Goal: Task Accomplishment & Management: Manage account settings

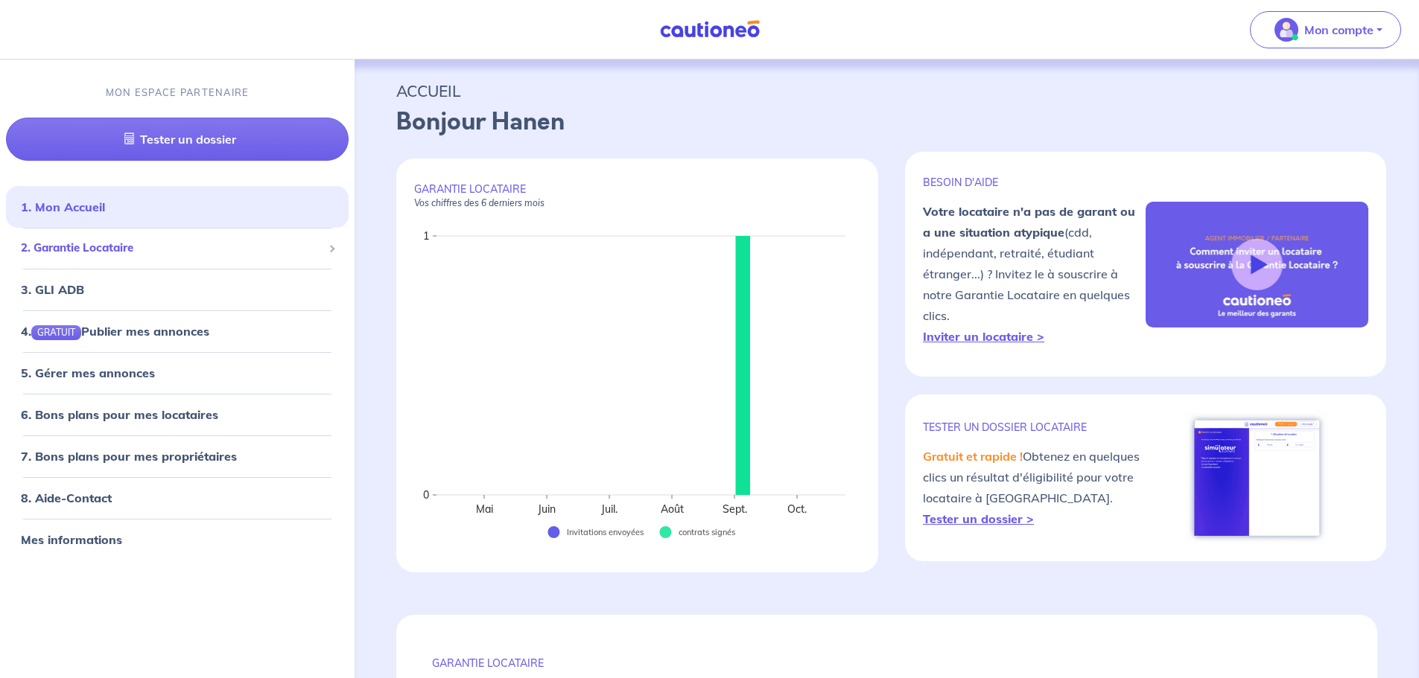
click at [97, 252] on span "2. Garantie Locataire" at bounding box center [172, 248] width 302 height 17
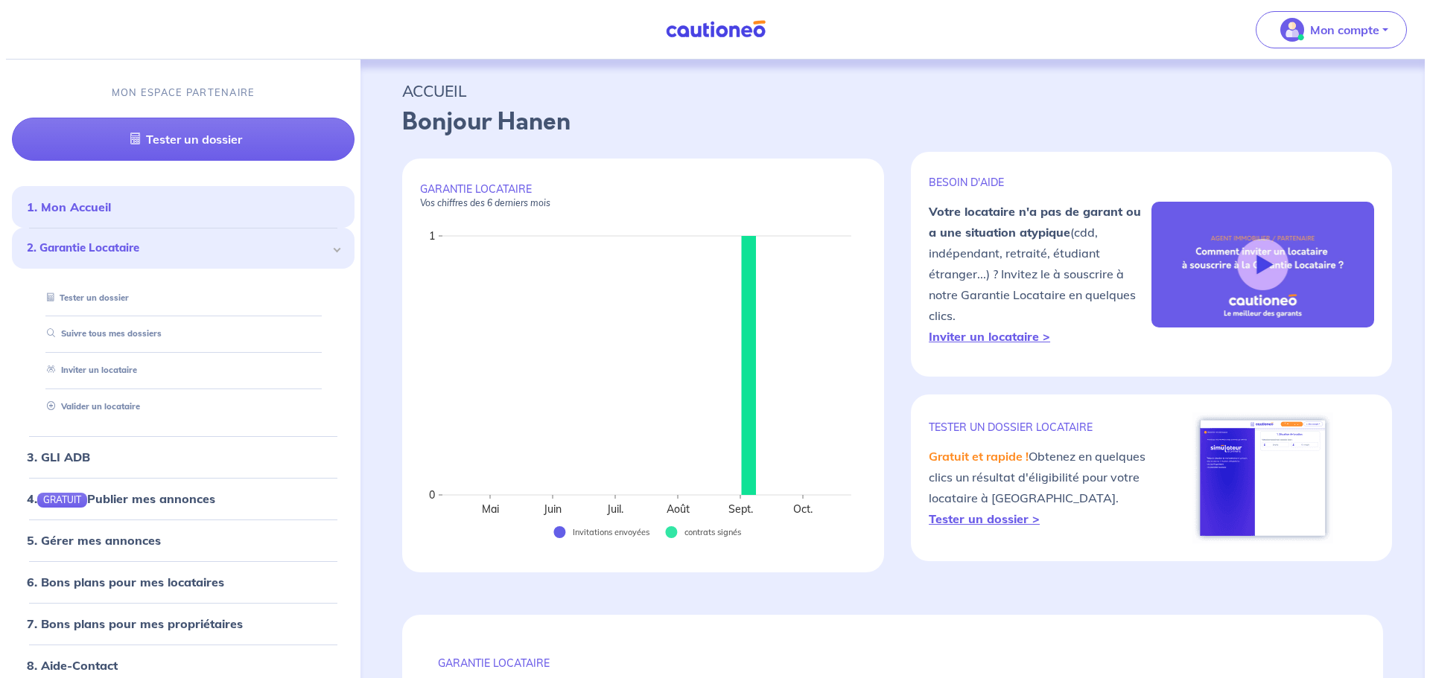
scroll to position [57, 0]
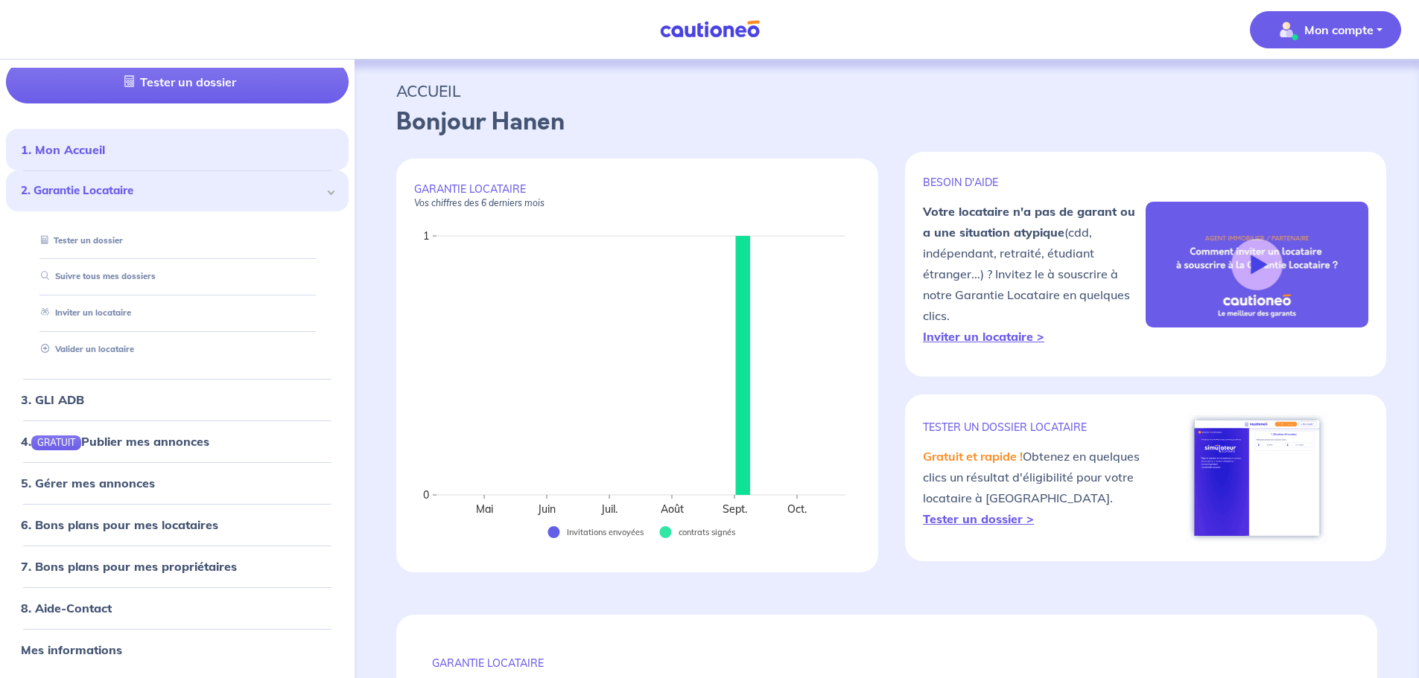
click at [1366, 34] on p "Mon compte" at bounding box center [1338, 30] width 69 height 18
click at [1311, 132] on link "Me déconnecter" at bounding box center [1310, 128] width 120 height 24
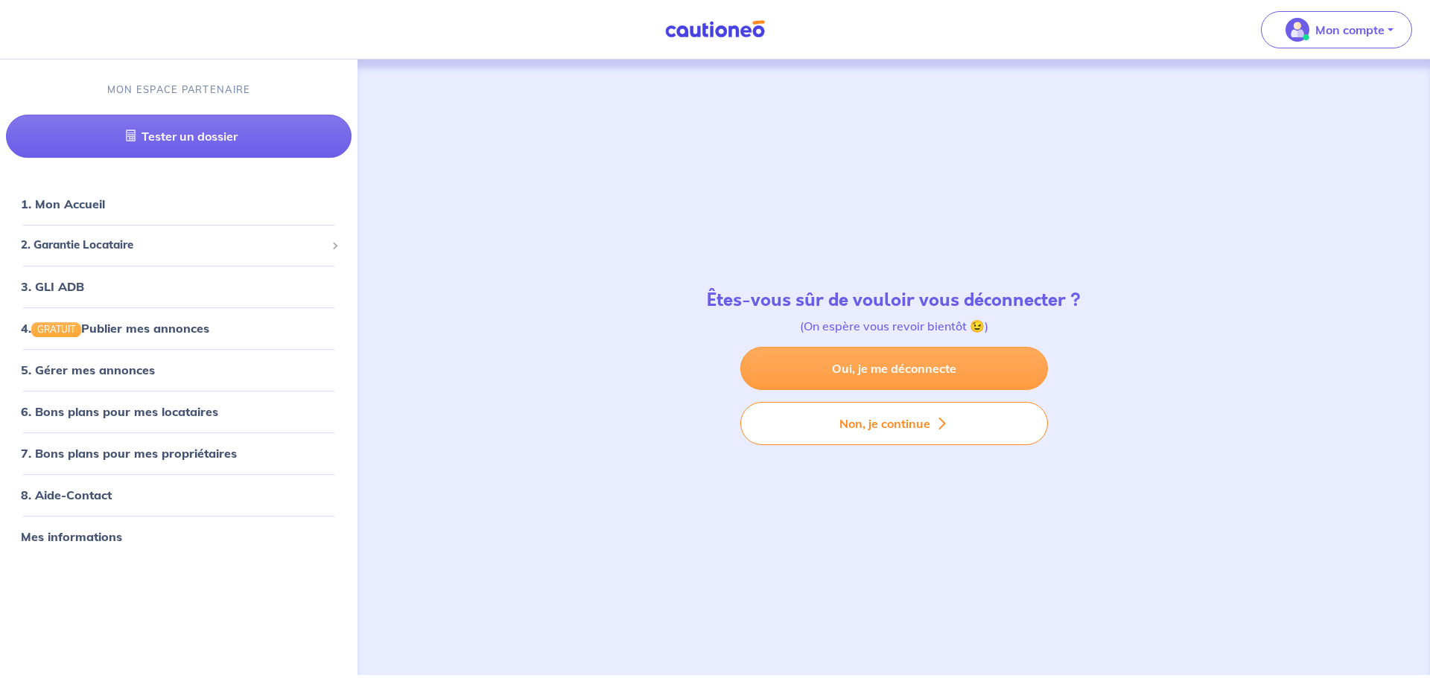
click at [887, 365] on link "Oui, je me déconnecte" at bounding box center [894, 368] width 308 height 43
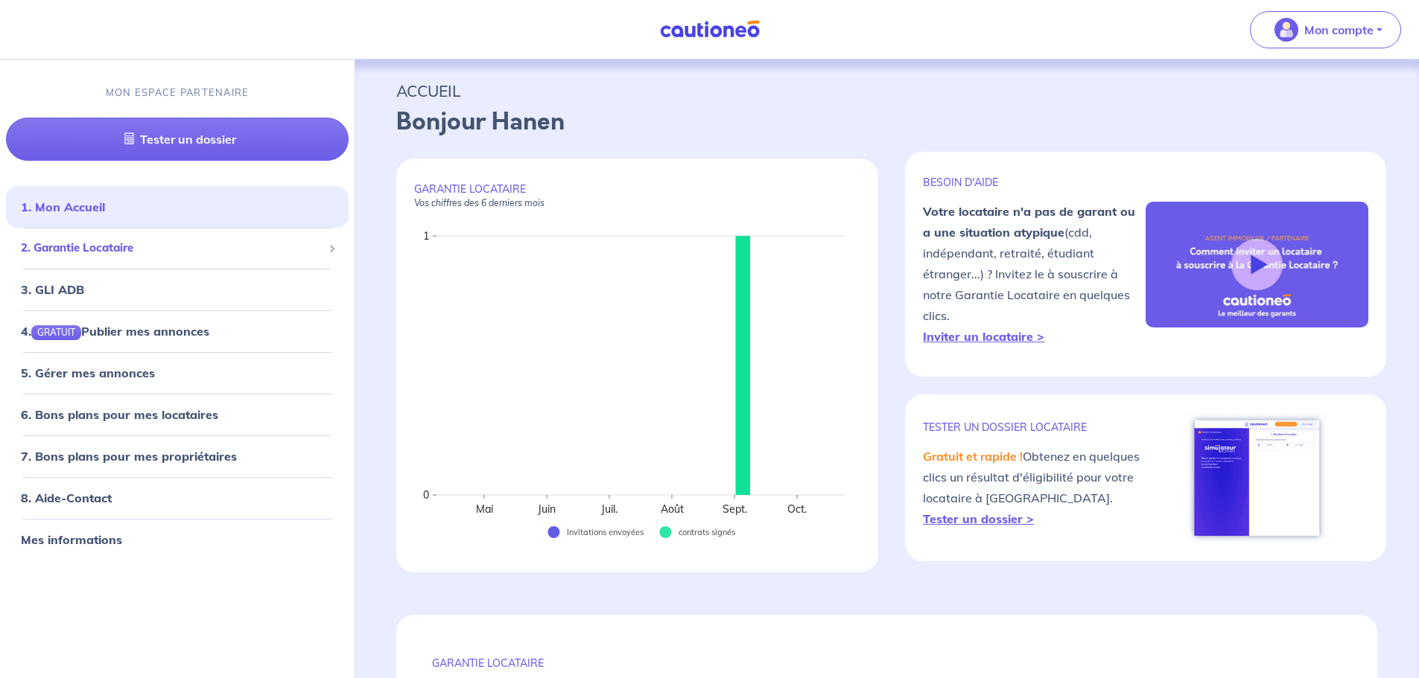
click at [65, 249] on span "2. Garantie Locataire" at bounding box center [172, 248] width 302 height 17
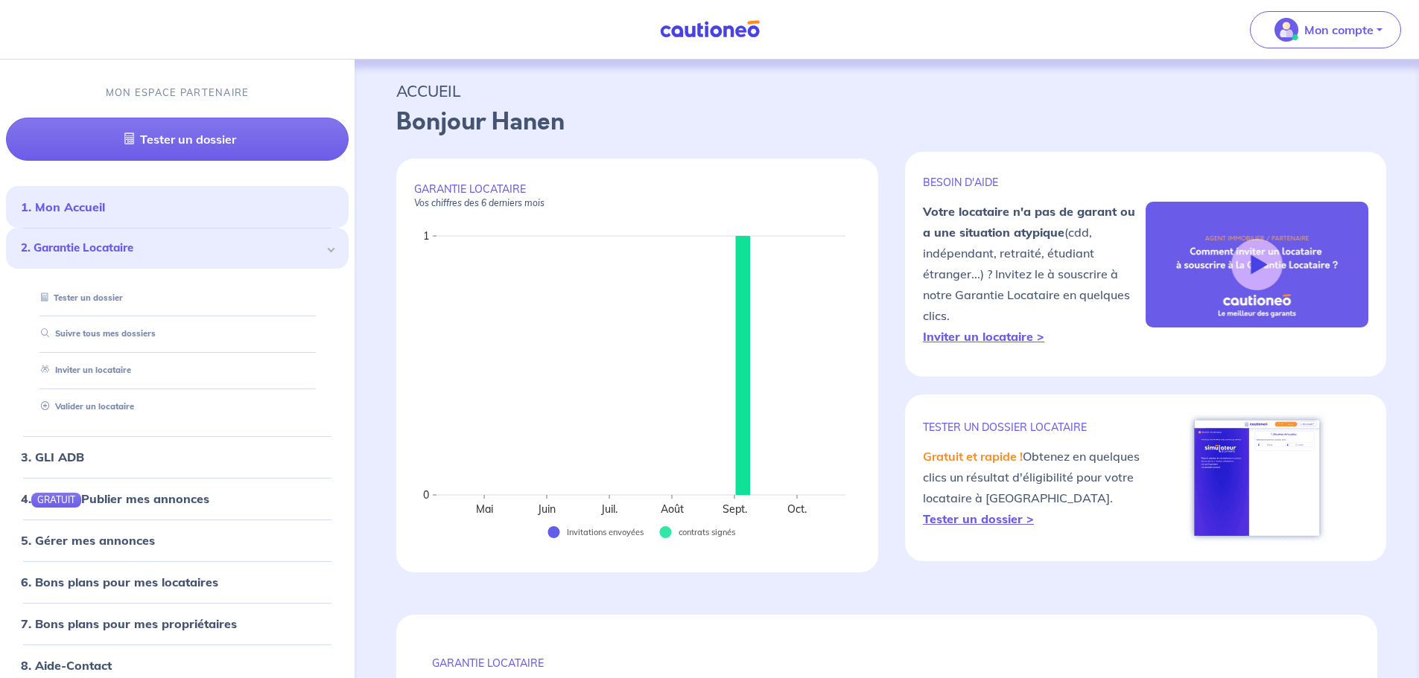
click at [325, 252] on div "2. Garantie Locataire" at bounding box center [177, 248] width 343 height 41
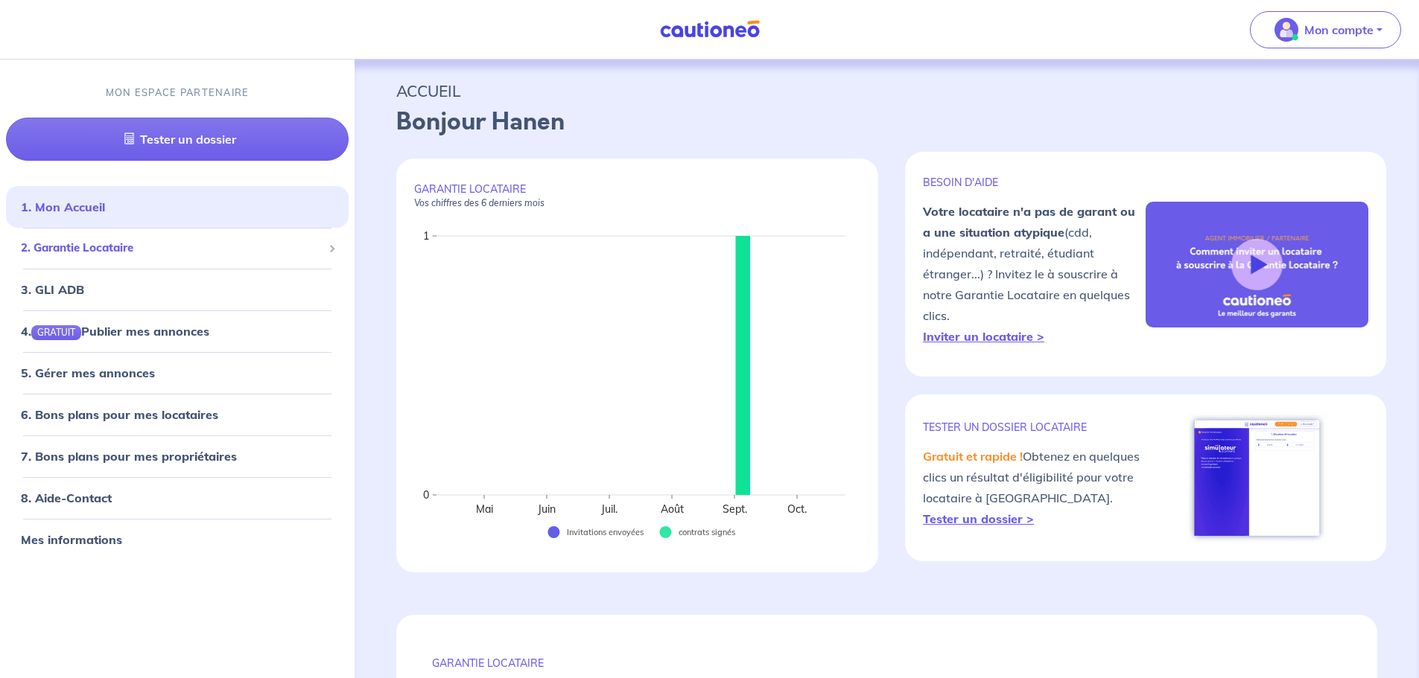
click at [325, 252] on div "2. Garantie Locataire" at bounding box center [177, 248] width 343 height 29
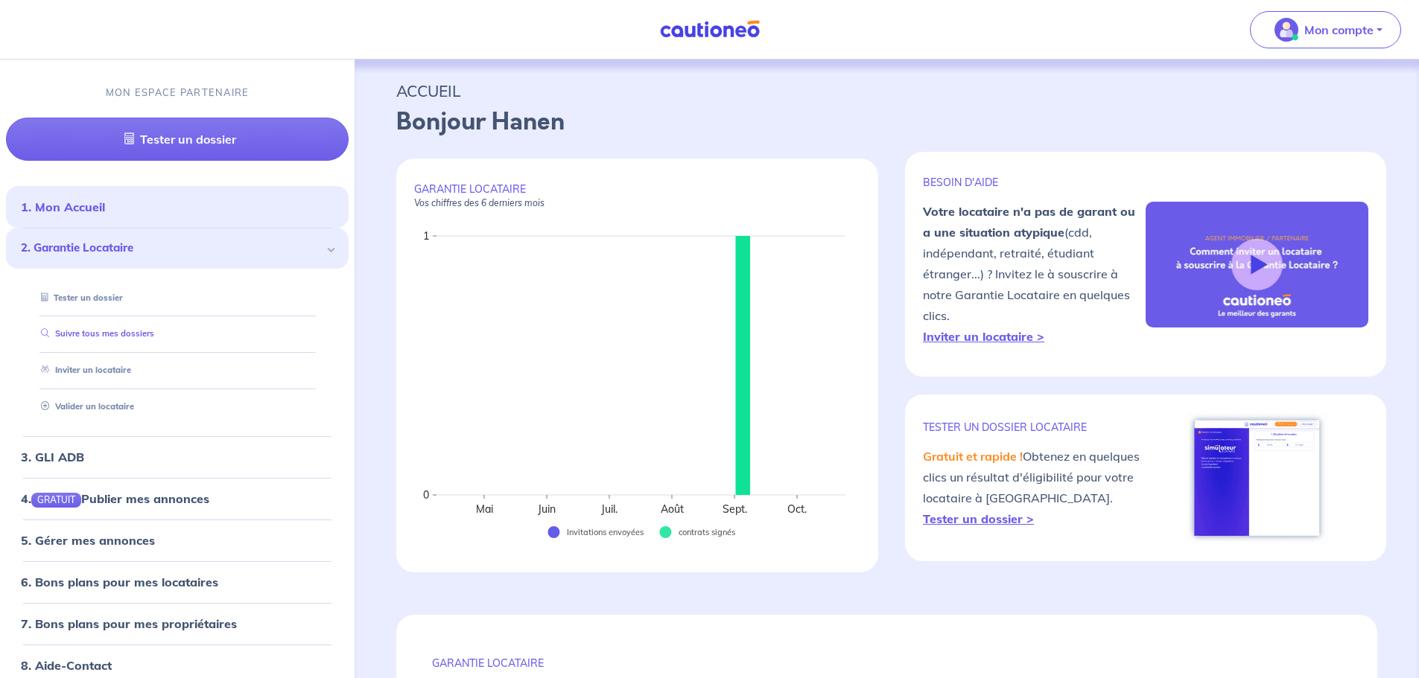
click at [102, 335] on link "Suivre tous mes dossiers" at bounding box center [94, 334] width 119 height 10
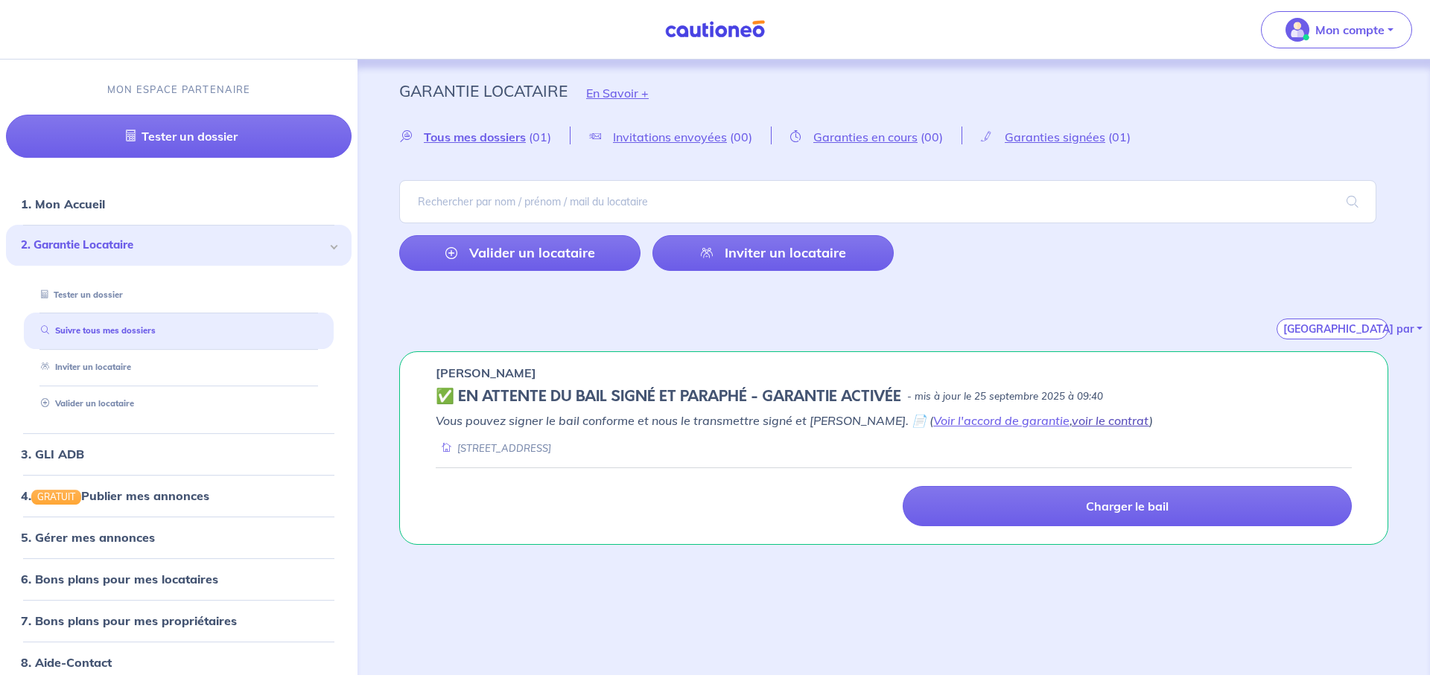
click at [1077, 427] on link "voir le contrat" at bounding box center [1110, 420] width 77 height 15
